Goal: Task Accomplishment & Management: Manage account settings

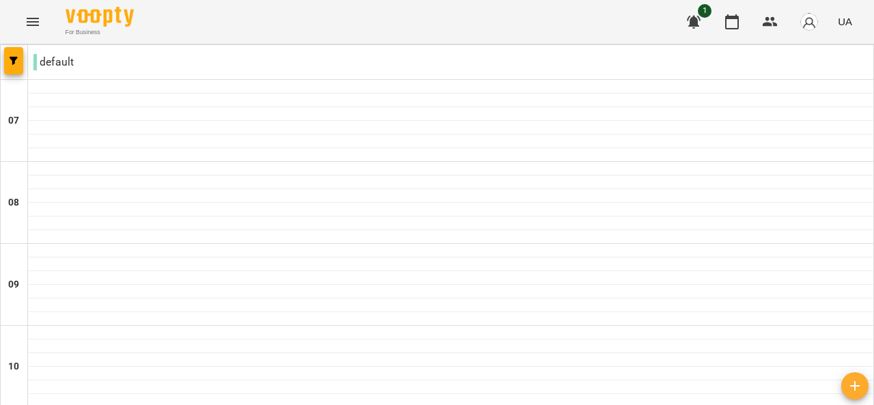
scroll to position [972, 0]
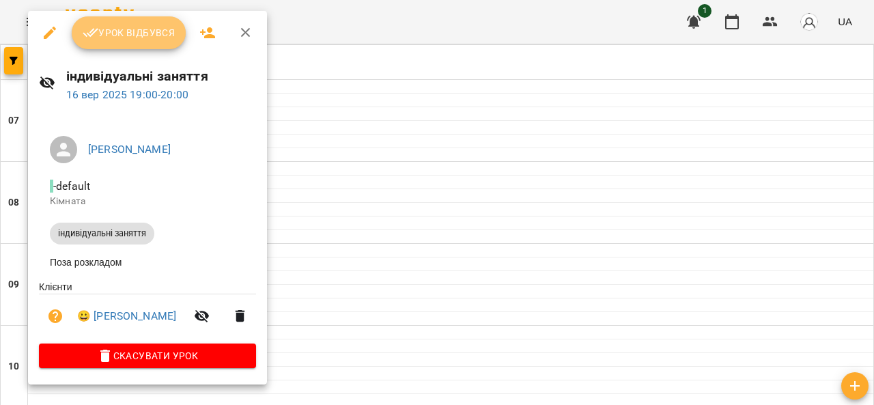
click at [157, 35] on span "Урок відбувся" at bounding box center [129, 33] width 93 height 16
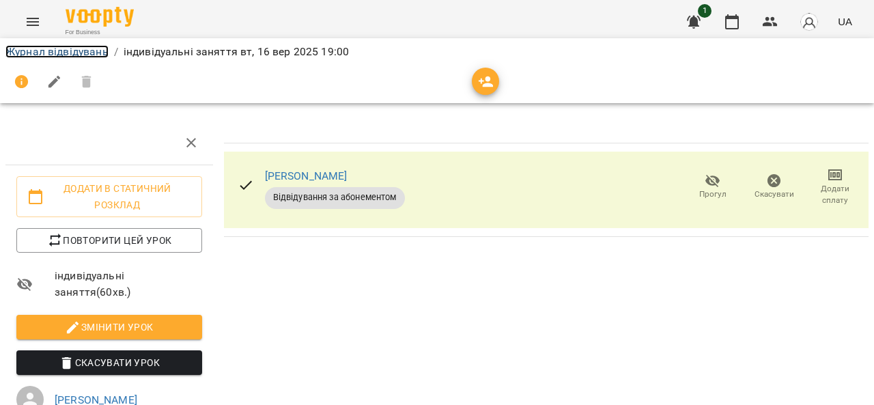
click at [96, 47] on link "Журнал відвідувань" at bounding box center [56, 51] width 103 height 13
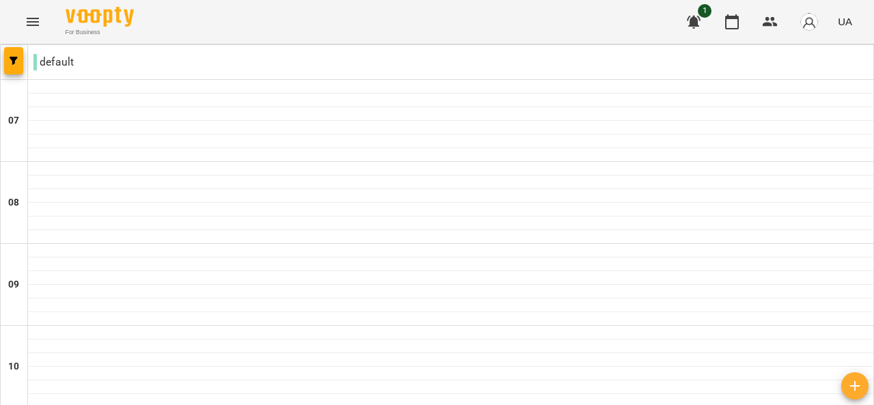
scroll to position [970, 0]
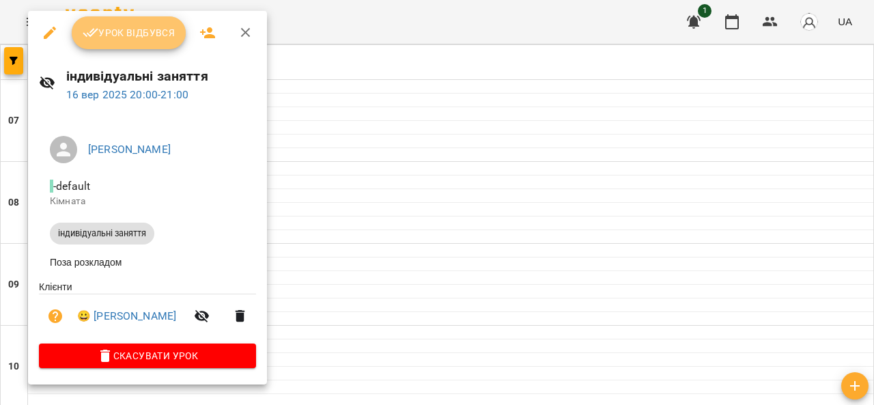
click at [137, 41] on button "Урок відбувся" at bounding box center [129, 32] width 115 height 33
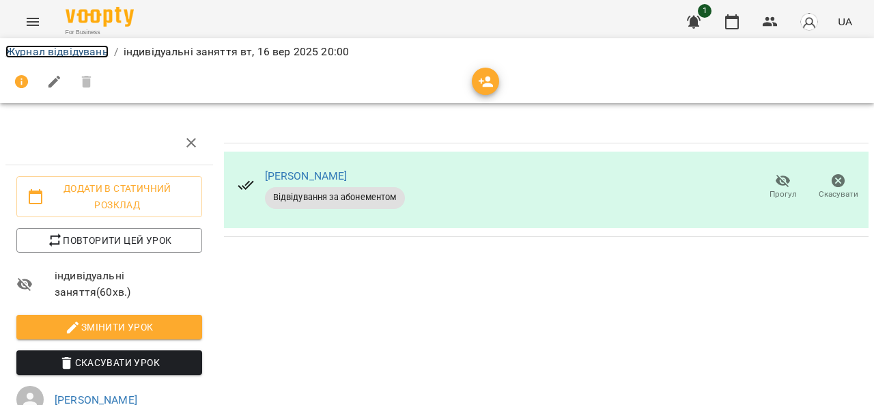
click at [77, 46] on link "Журнал відвідувань" at bounding box center [56, 51] width 103 height 13
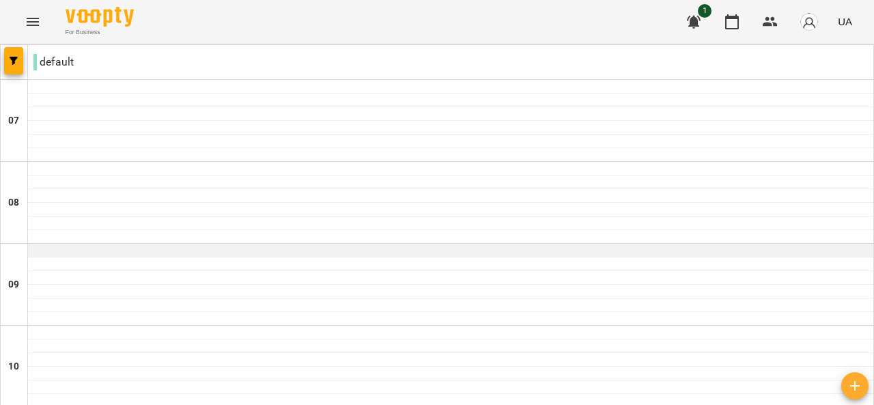
scroll to position [918, 0]
